Goal: Check status: Check status

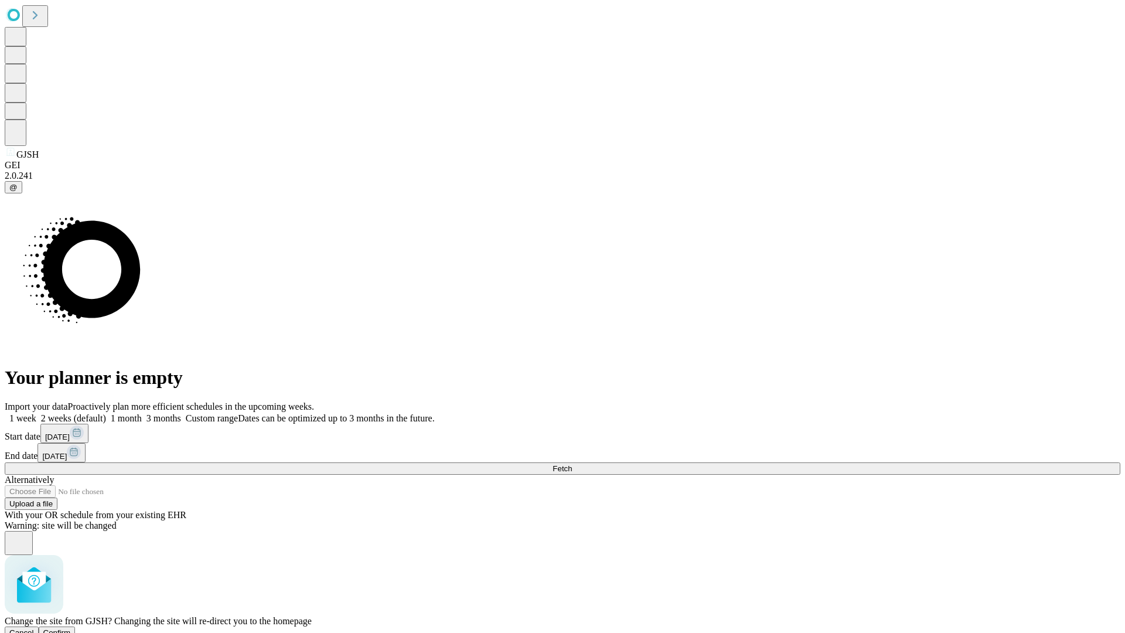
click at [71, 628] on span "Confirm" at bounding box center [57, 632] width 28 height 9
click at [36, 413] on label "1 week" at bounding box center [21, 418] width 32 height 10
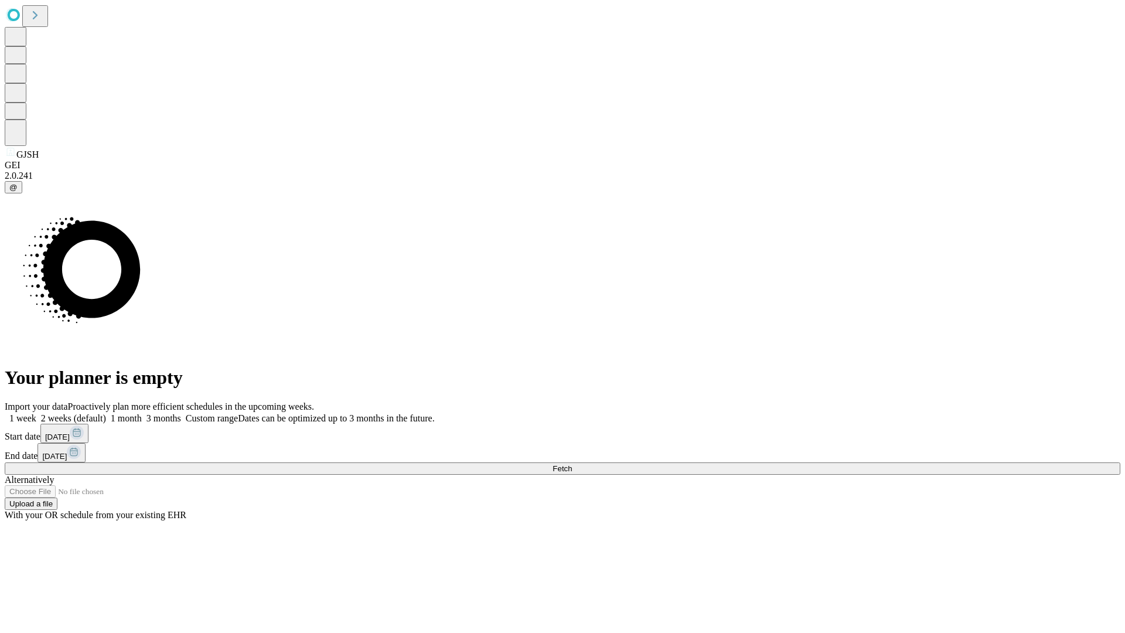
click at [572, 464] on span "Fetch" at bounding box center [561, 468] width 19 height 9
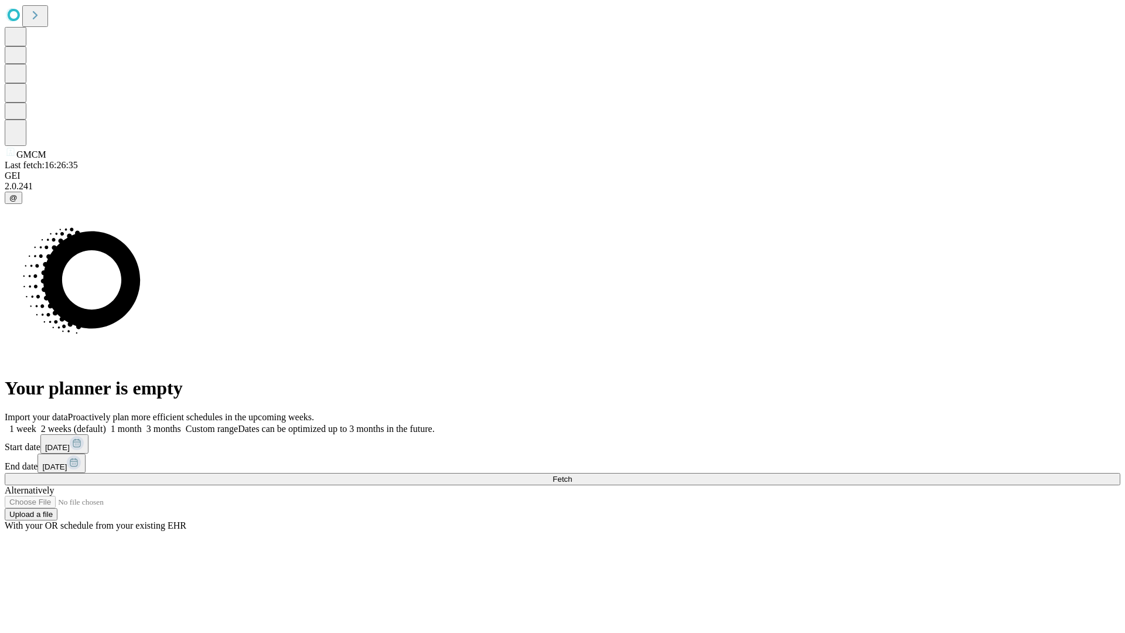
click at [36, 423] on label "1 week" at bounding box center [21, 428] width 32 height 10
click at [572, 474] on span "Fetch" at bounding box center [561, 478] width 19 height 9
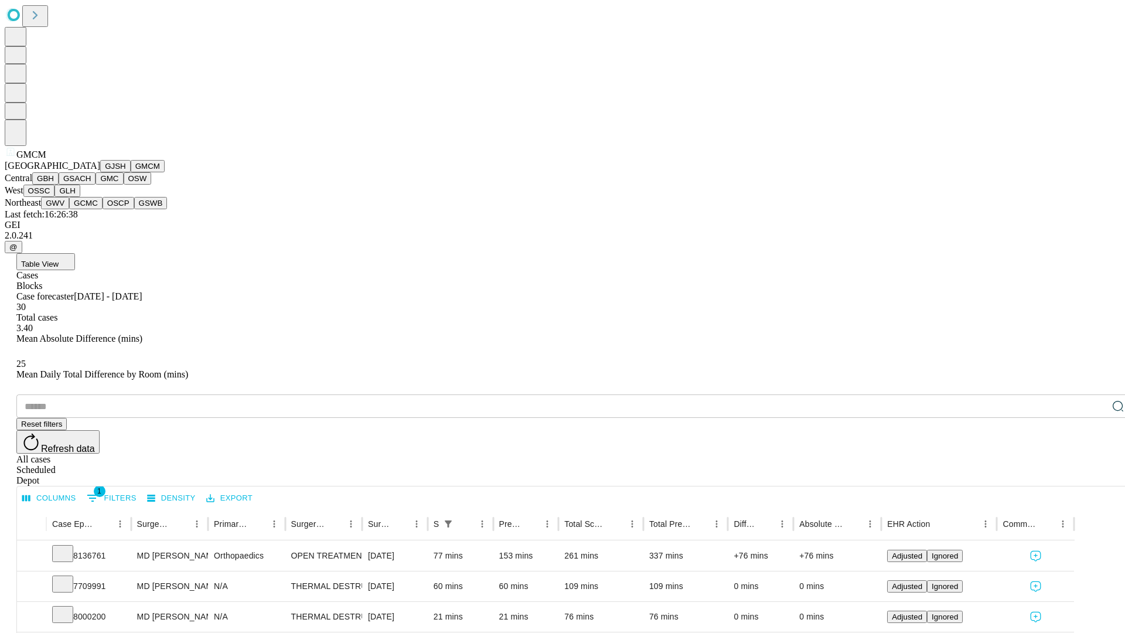
click at [59, 185] on button "GBH" at bounding box center [45, 178] width 26 height 12
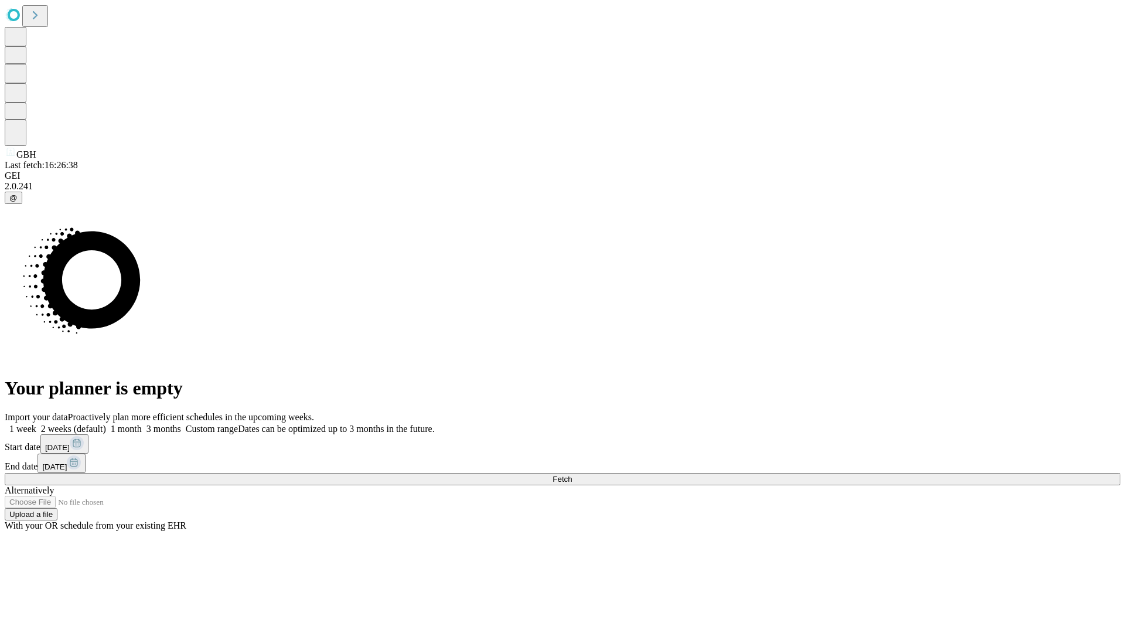
click at [36, 423] on label "1 week" at bounding box center [21, 428] width 32 height 10
click at [572, 474] on span "Fetch" at bounding box center [561, 478] width 19 height 9
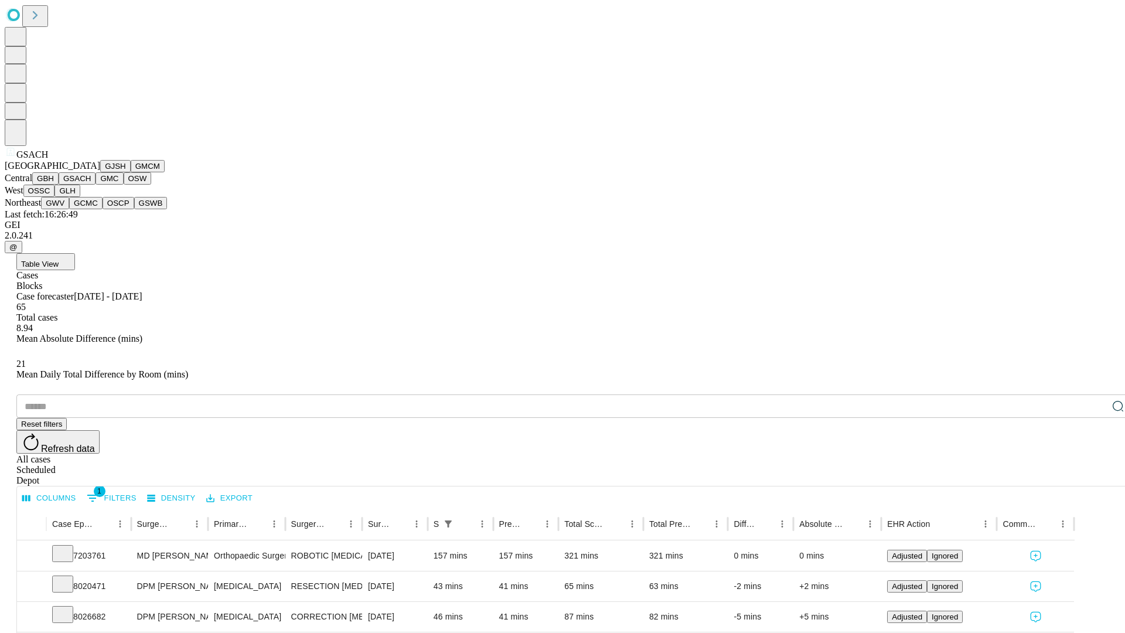
click at [95, 185] on button "GMC" at bounding box center [109, 178] width 28 height 12
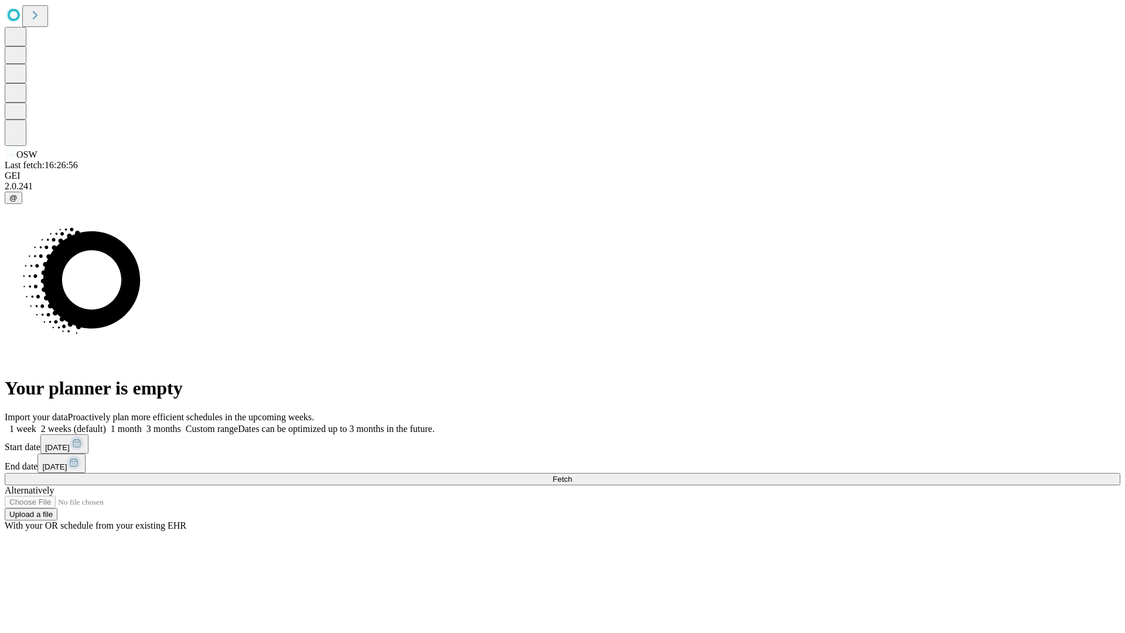
click at [36, 423] on label "1 week" at bounding box center [21, 428] width 32 height 10
click at [572, 474] on span "Fetch" at bounding box center [561, 478] width 19 height 9
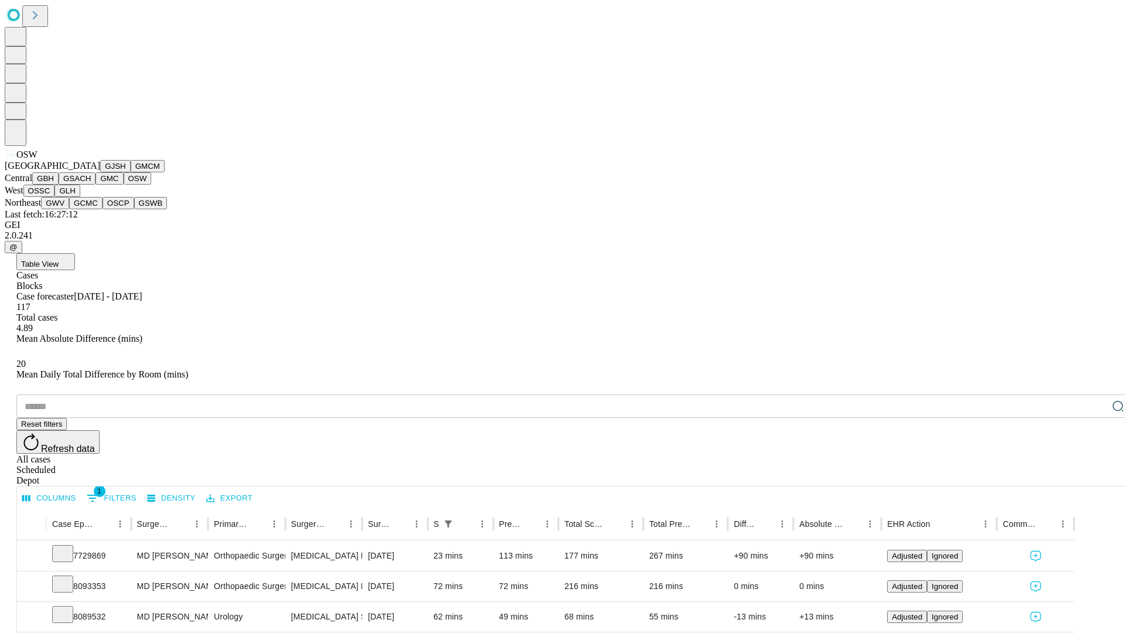
click at [55, 197] on button "OSSC" at bounding box center [39, 191] width 32 height 12
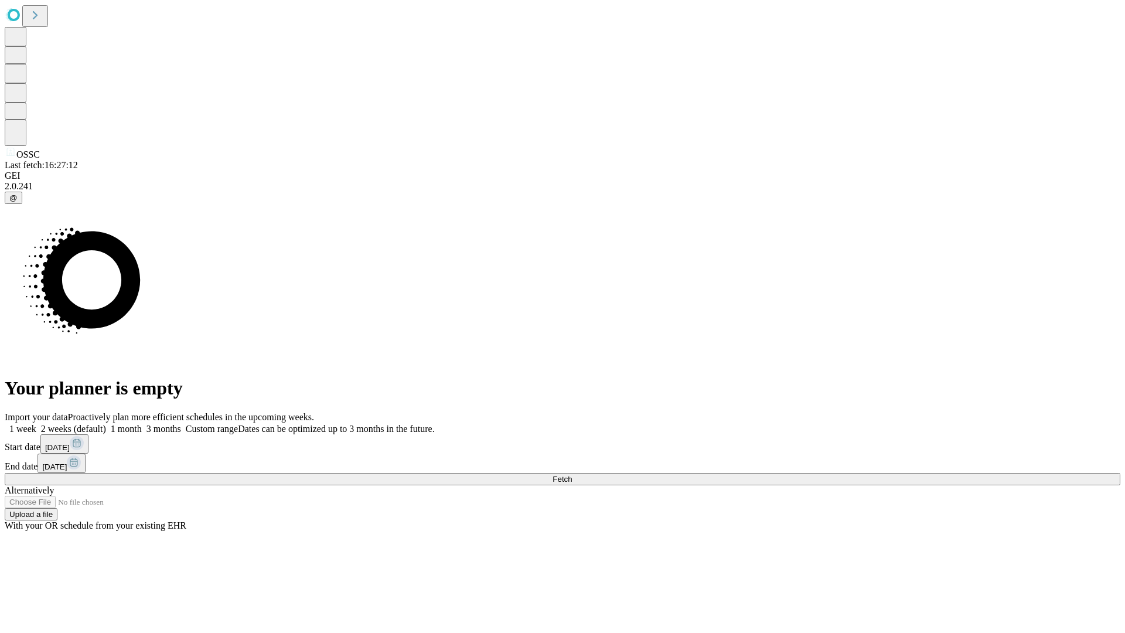
click at [36, 423] on label "1 week" at bounding box center [21, 428] width 32 height 10
click at [572, 474] on span "Fetch" at bounding box center [561, 478] width 19 height 9
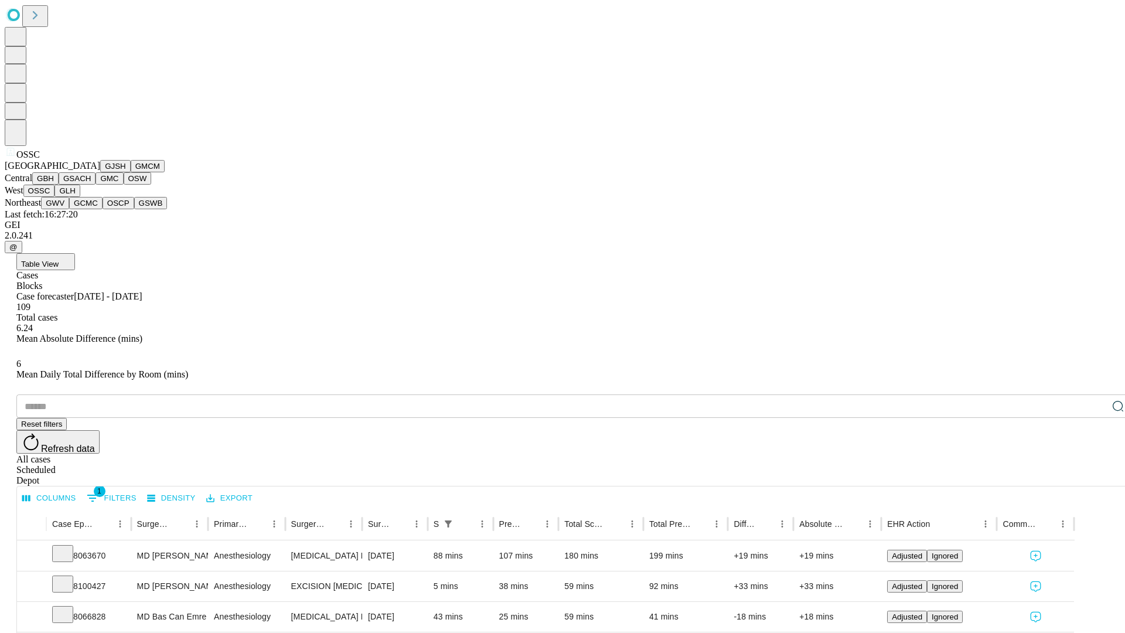
click at [80, 197] on button "GLH" at bounding box center [66, 191] width 25 height 12
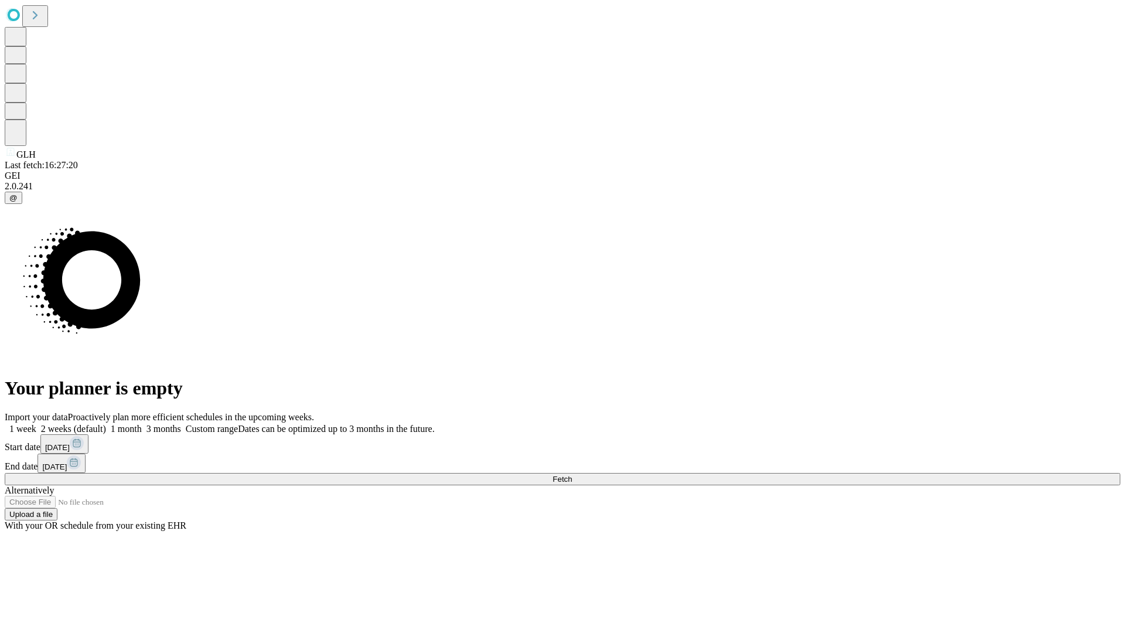
click at [36, 423] on label "1 week" at bounding box center [21, 428] width 32 height 10
click at [572, 474] on span "Fetch" at bounding box center [561, 478] width 19 height 9
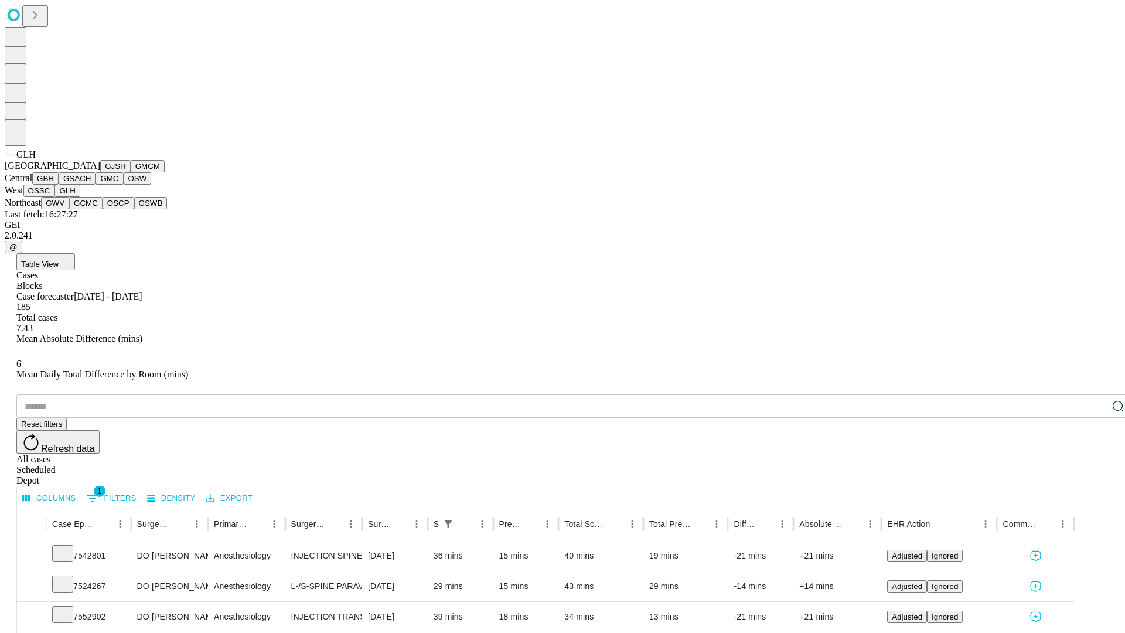
click at [69, 209] on button "GWV" at bounding box center [55, 203] width 28 height 12
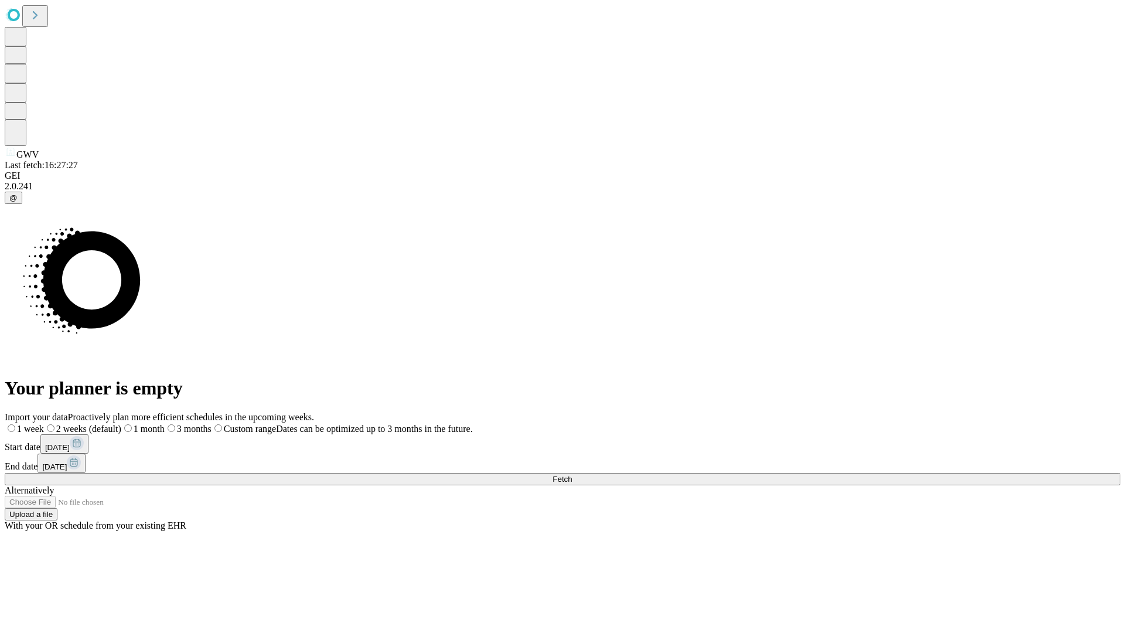
click at [44, 423] on label "1 week" at bounding box center [24, 428] width 39 height 10
click at [572, 474] on span "Fetch" at bounding box center [561, 478] width 19 height 9
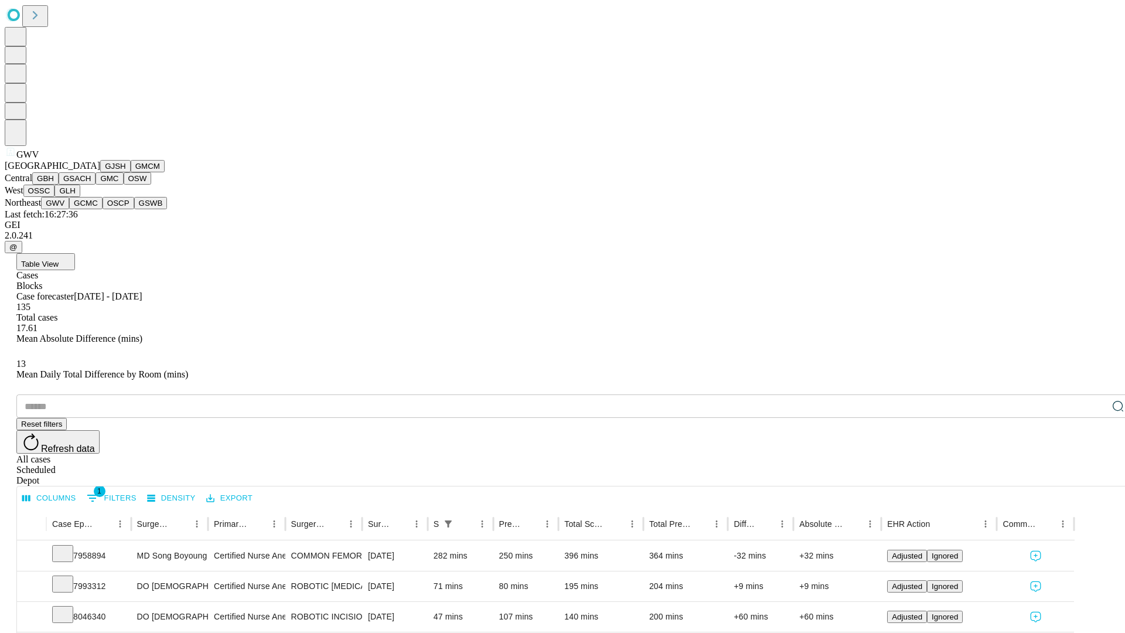
click at [91, 209] on button "GCMC" at bounding box center [85, 203] width 33 height 12
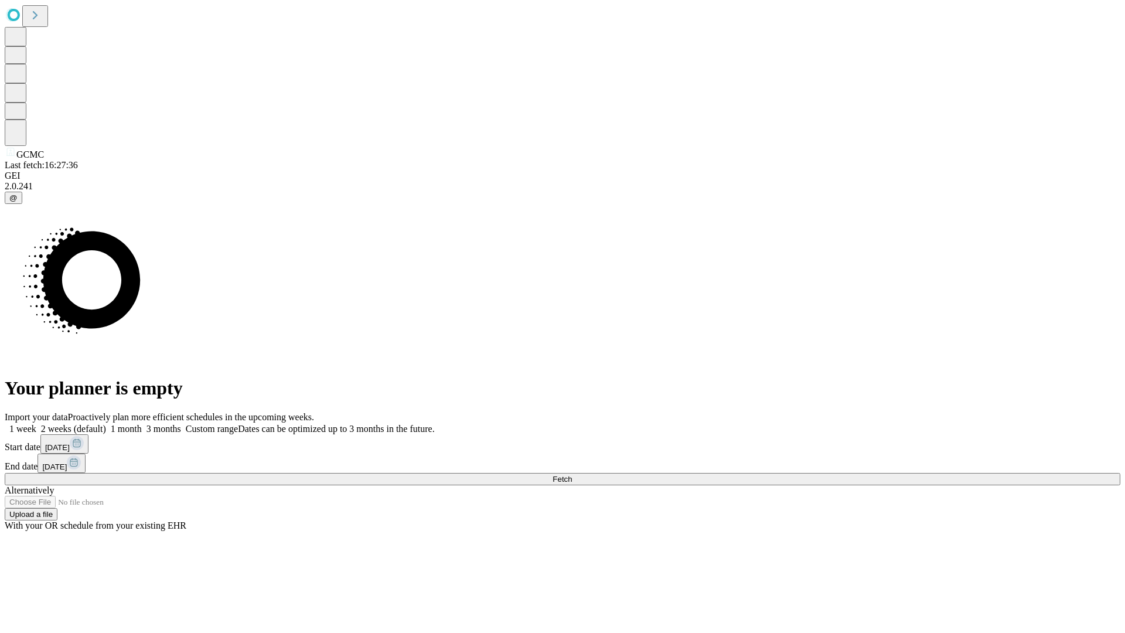
click at [36, 423] on label "1 week" at bounding box center [21, 428] width 32 height 10
click at [572, 474] on span "Fetch" at bounding box center [561, 478] width 19 height 9
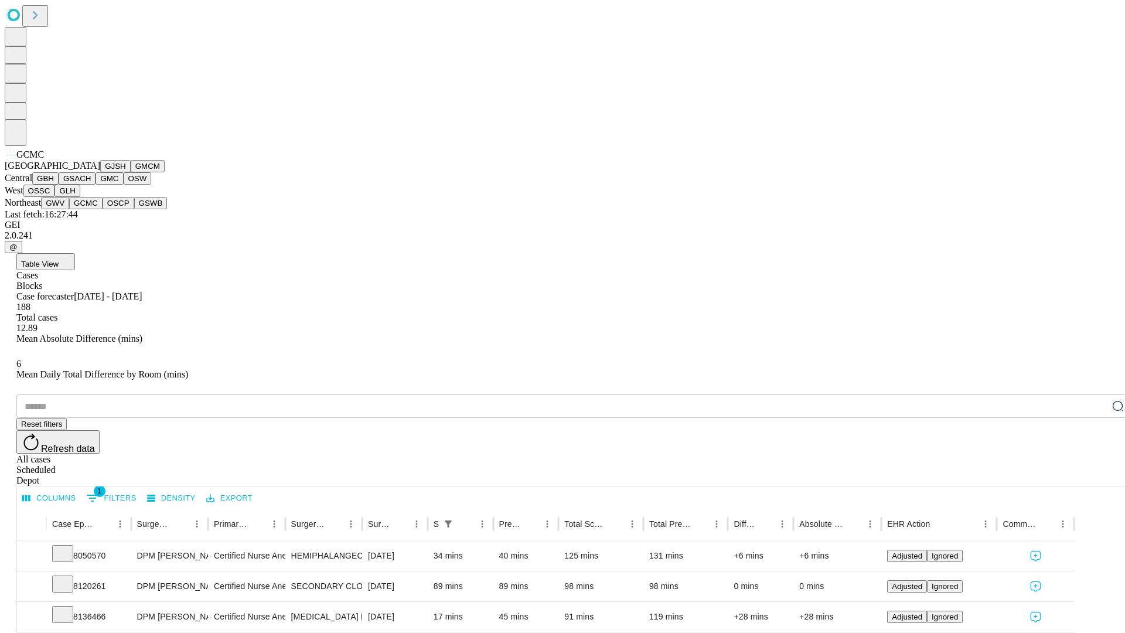
click at [103, 209] on button "OSCP" at bounding box center [119, 203] width 32 height 12
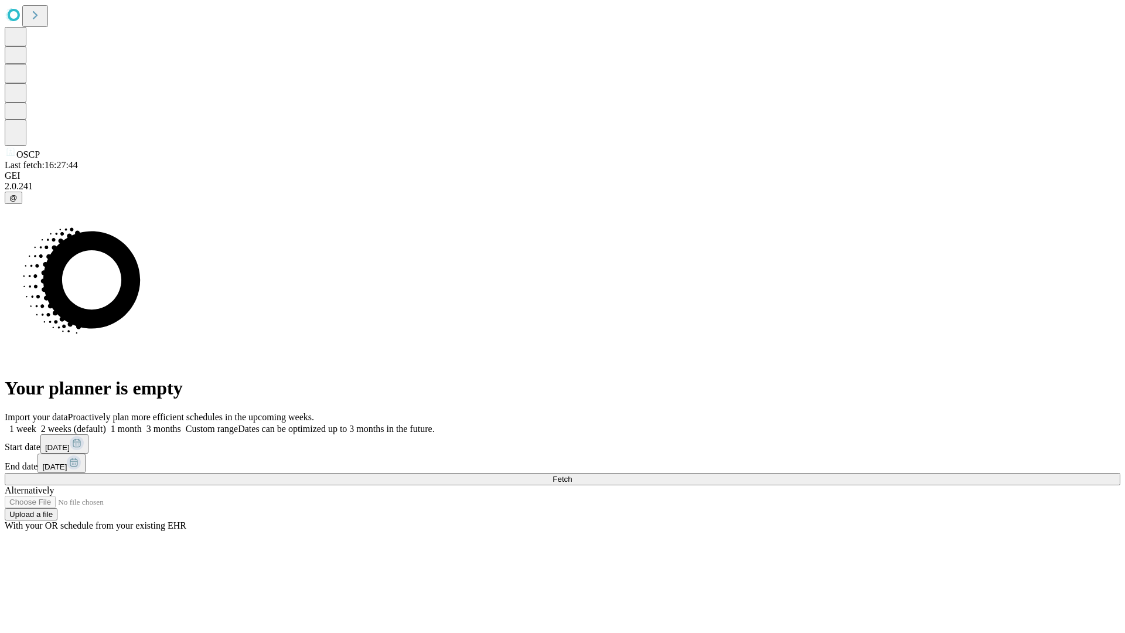
click at [36, 423] on label "1 week" at bounding box center [21, 428] width 32 height 10
click at [572, 474] on span "Fetch" at bounding box center [561, 478] width 19 height 9
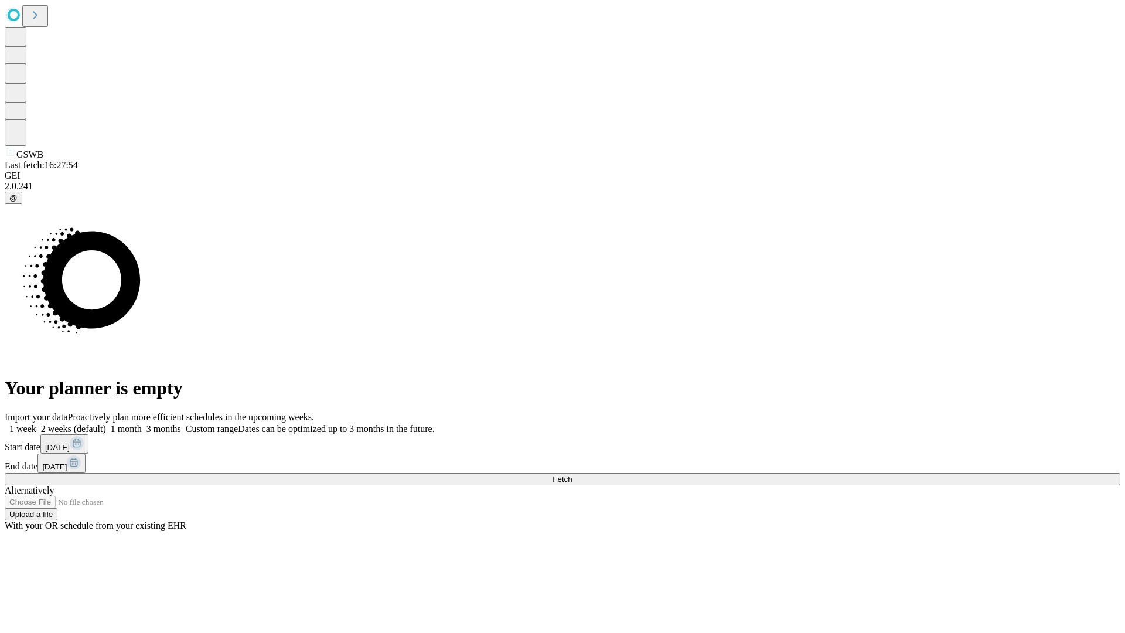
click at [36, 423] on label "1 week" at bounding box center [21, 428] width 32 height 10
click at [572, 474] on span "Fetch" at bounding box center [561, 478] width 19 height 9
